Goal: Task Accomplishment & Management: Use online tool/utility

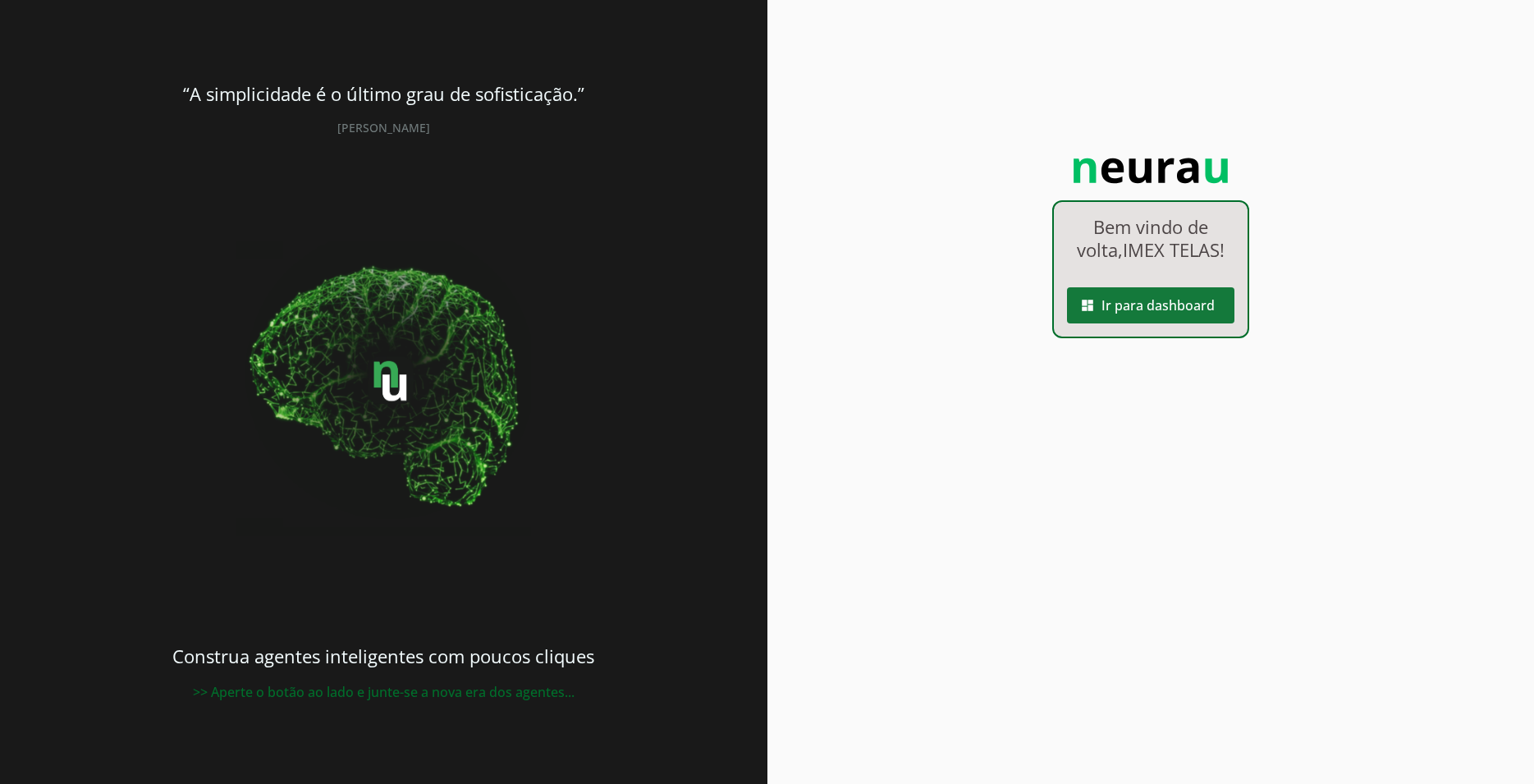
click at [1164, 309] on span at bounding box center [1151, 305] width 167 height 39
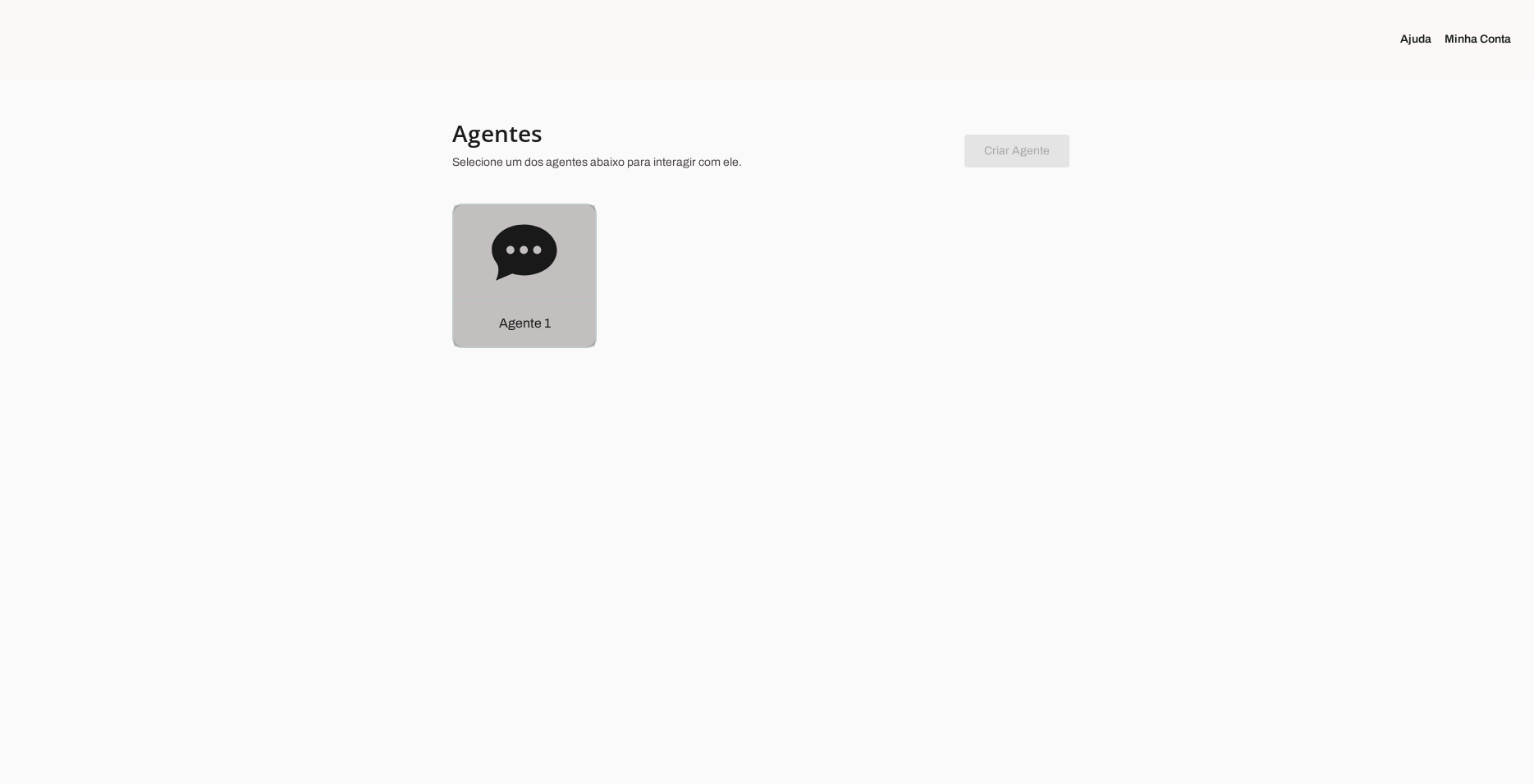
click at [564, 274] on div "Agente 1" at bounding box center [525, 276] width 142 height 142
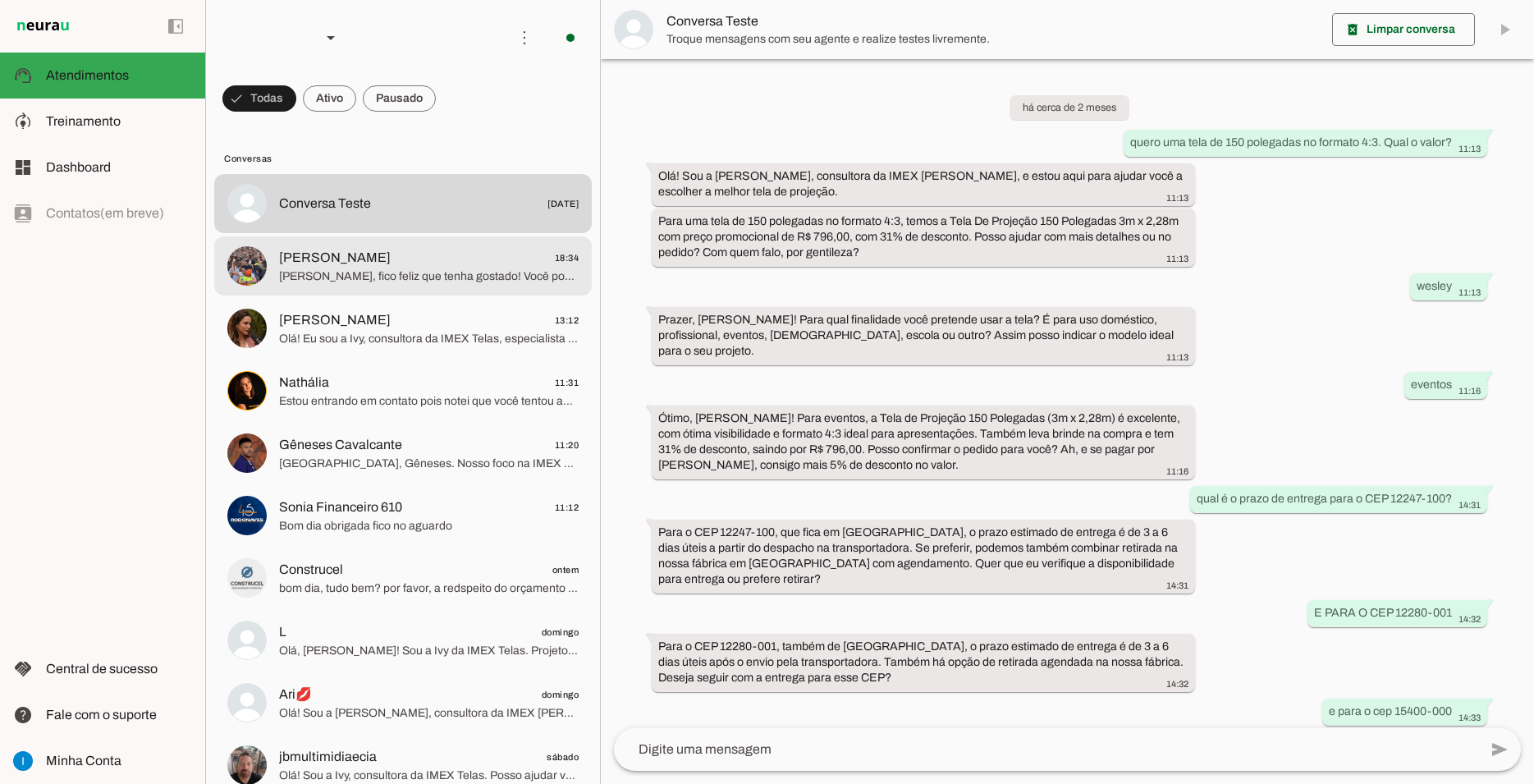
scroll to position [749, 0]
